Goal: Task Accomplishment & Management: Use online tool/utility

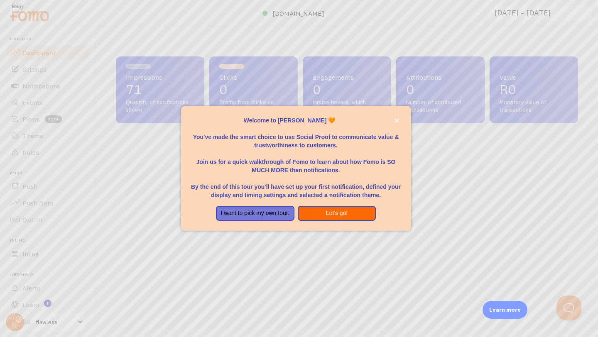
scroll to position [218, 462]
click at [350, 214] on button "Let's go!" at bounding box center [337, 213] width 78 height 15
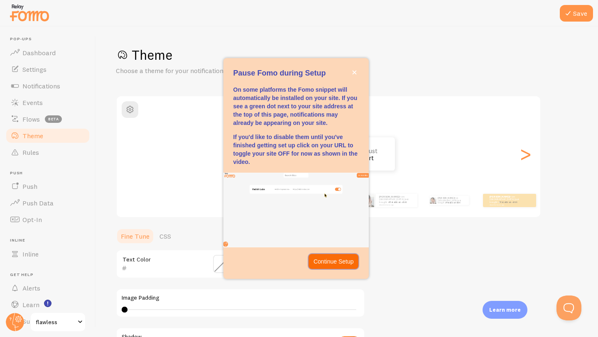
click at [323, 260] on p "Continue Setup" at bounding box center [334, 261] width 40 height 8
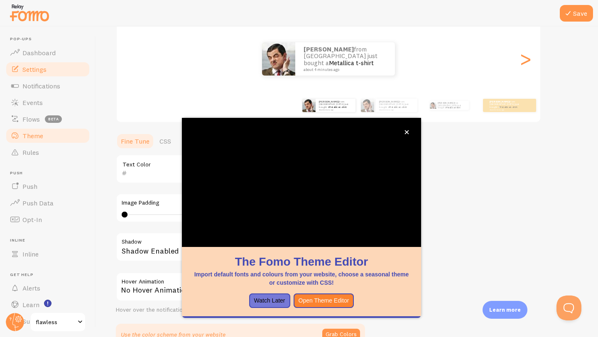
scroll to position [54, 0]
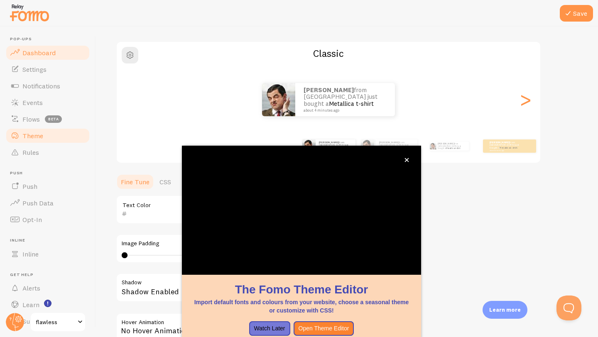
click at [54, 57] on link "Dashboard" at bounding box center [48, 52] width 86 height 17
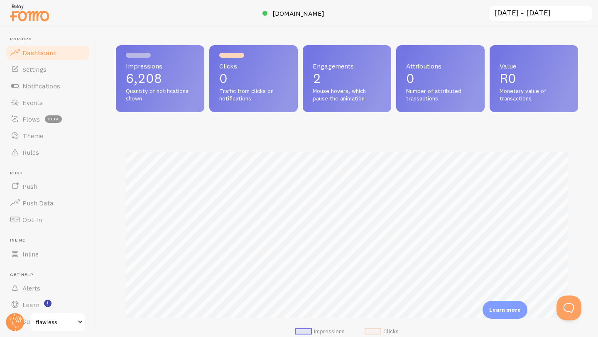
scroll to position [9, 0]
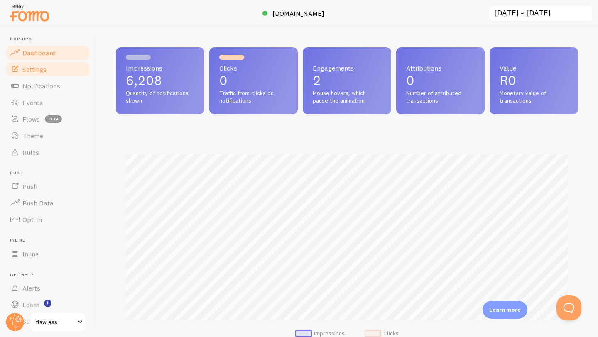
click at [21, 68] on link "Settings" at bounding box center [48, 69] width 86 height 17
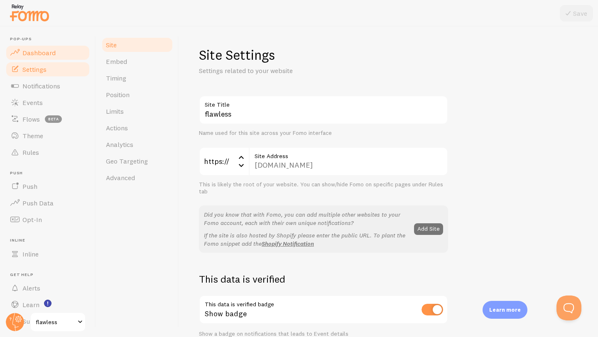
click at [38, 52] on span "Dashboard" at bounding box center [38, 53] width 33 height 8
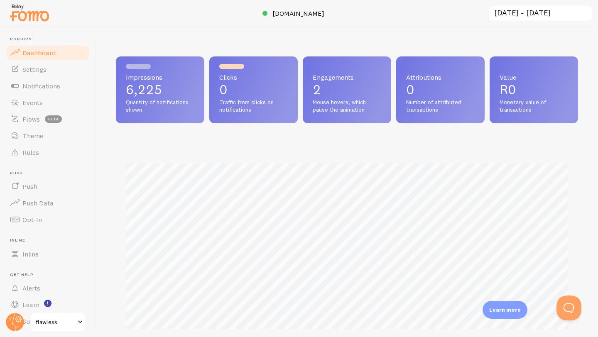
scroll to position [218, 462]
click at [47, 141] on link "Theme" at bounding box center [48, 135] width 86 height 17
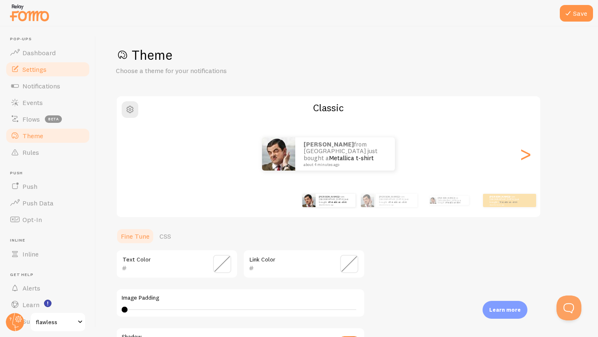
click at [56, 67] on link "Settings" at bounding box center [48, 69] width 86 height 17
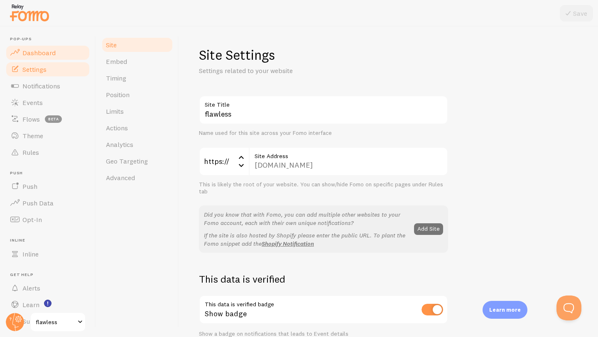
click at [58, 56] on link "Dashboard" at bounding box center [48, 52] width 86 height 17
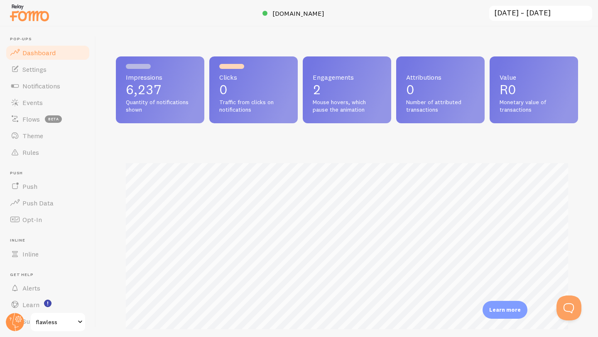
scroll to position [218, 462]
click at [51, 133] on link "Theme" at bounding box center [48, 135] width 86 height 17
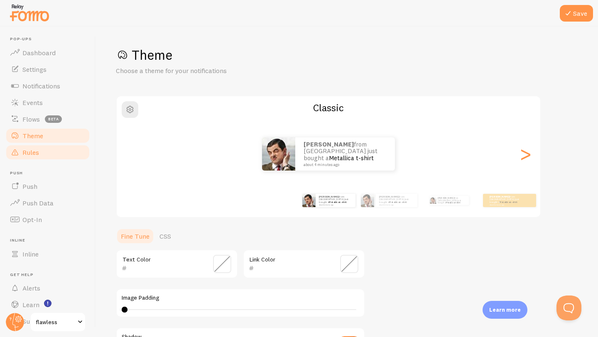
scroll to position [22, 0]
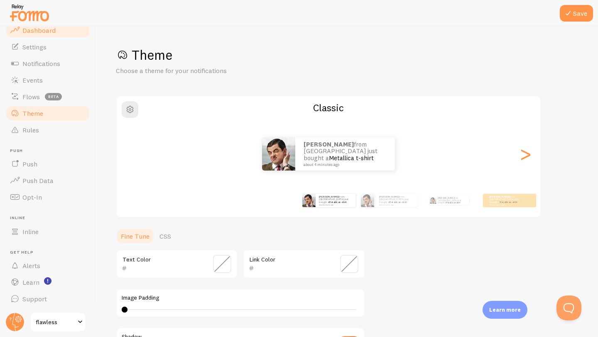
click at [29, 29] on span "Dashboard" at bounding box center [38, 30] width 33 height 8
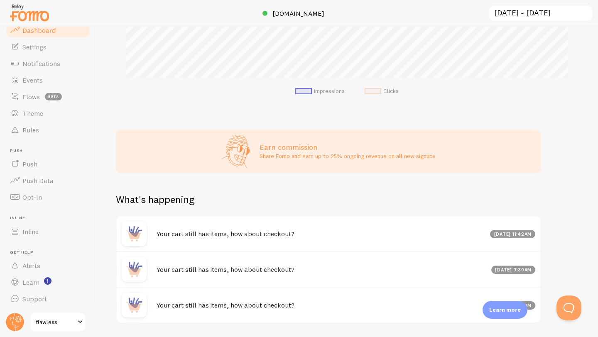
scroll to position [278, 0]
